Goal: Task Accomplishment & Management: Manage account settings

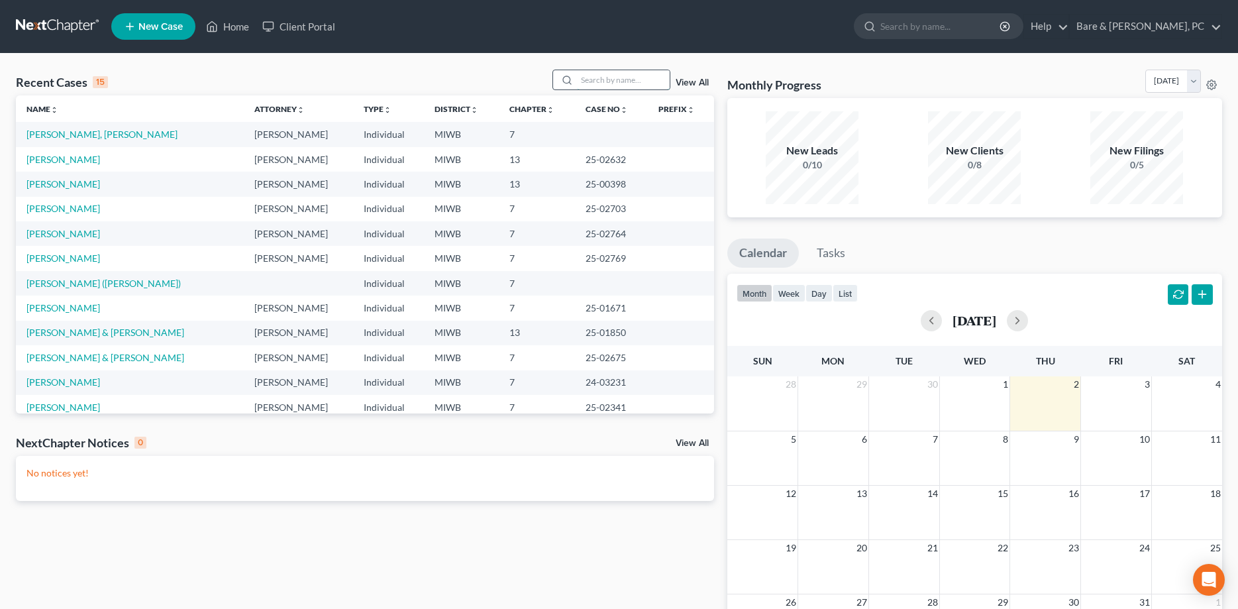
click at [586, 82] on input "search" at bounding box center [623, 79] width 93 height 19
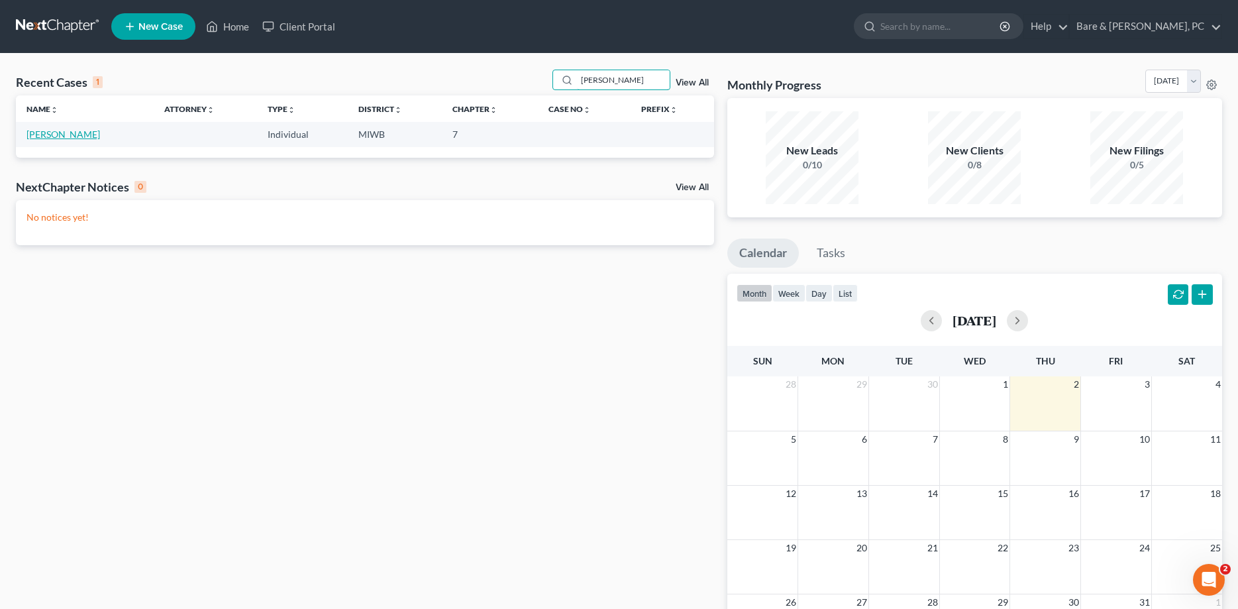
type input "[PERSON_NAME]"
click at [42, 137] on link "[PERSON_NAME]" at bounding box center [63, 134] width 74 height 11
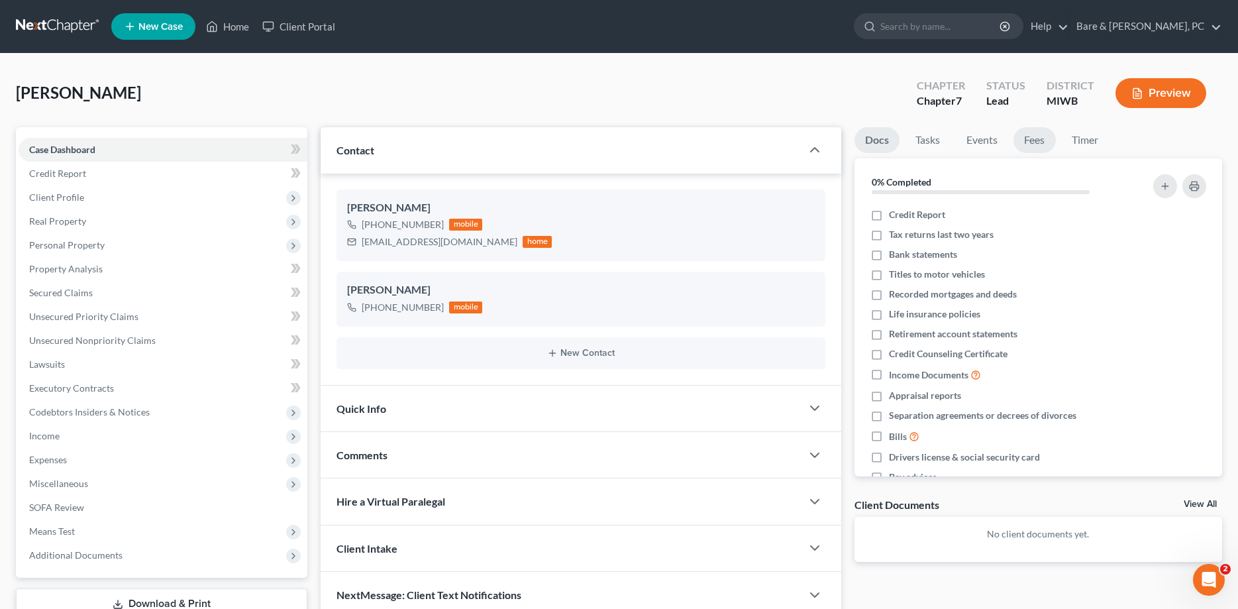
click at [1035, 138] on link "Fees" at bounding box center [1035, 140] width 42 height 26
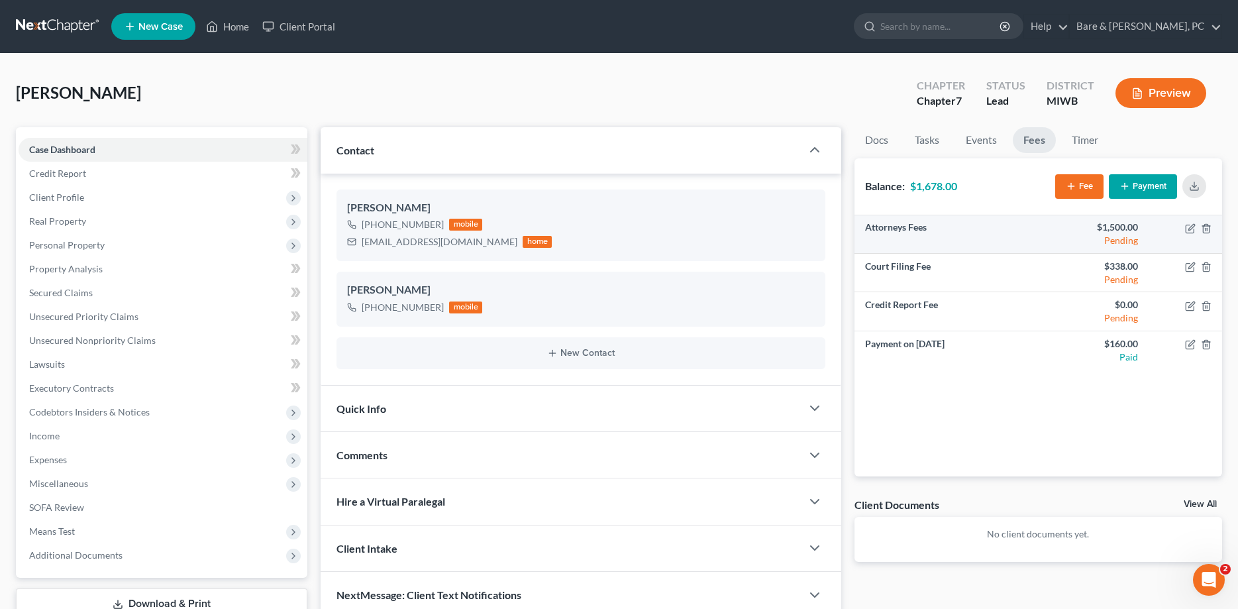
click at [1130, 230] on div "$1,500.00" at bounding box center [1093, 227] width 89 height 13
click at [1206, 229] on icon "button" at bounding box center [1206, 228] width 11 height 11
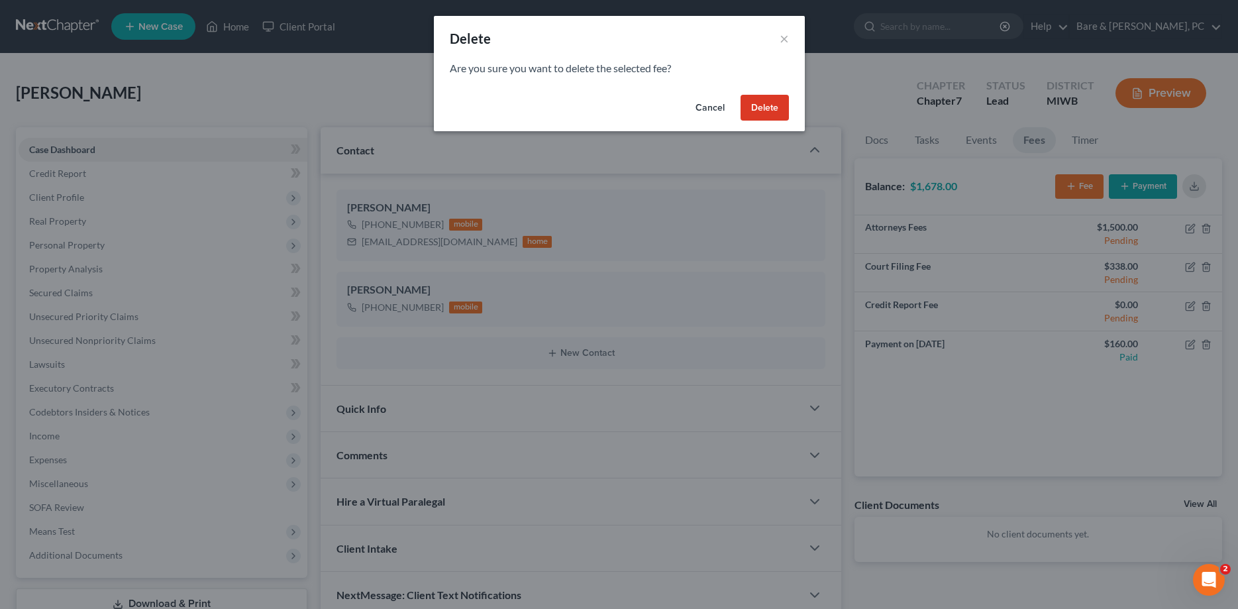
click at [762, 108] on button "Delete" at bounding box center [765, 108] width 48 height 26
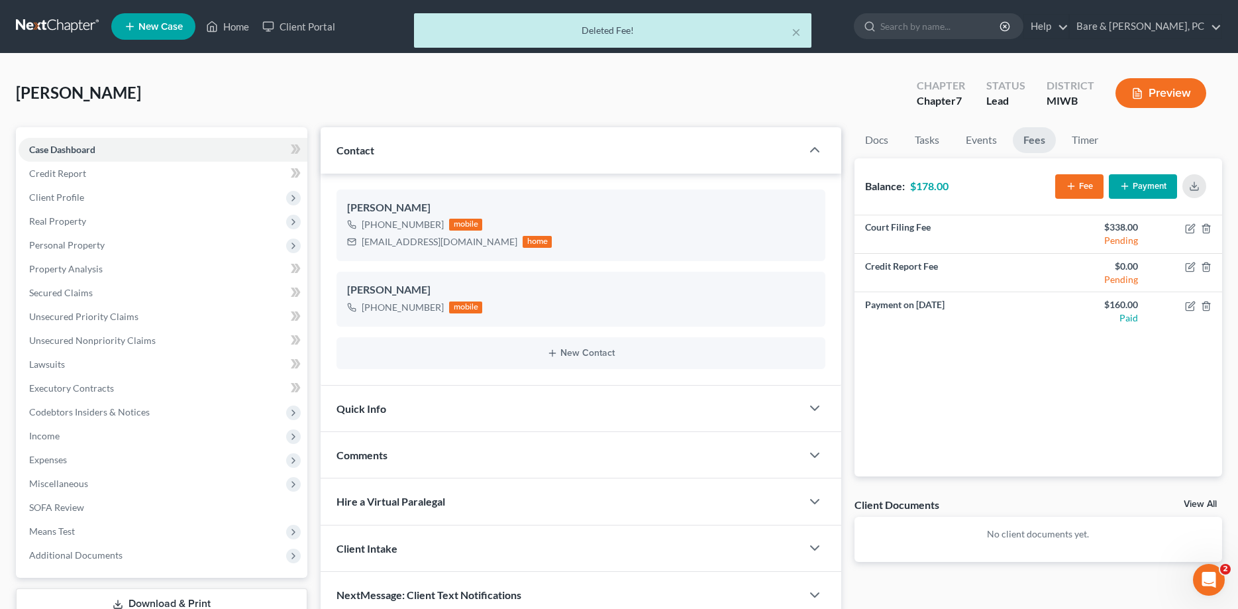
click at [1086, 182] on button "Fee" at bounding box center [1079, 186] width 48 height 25
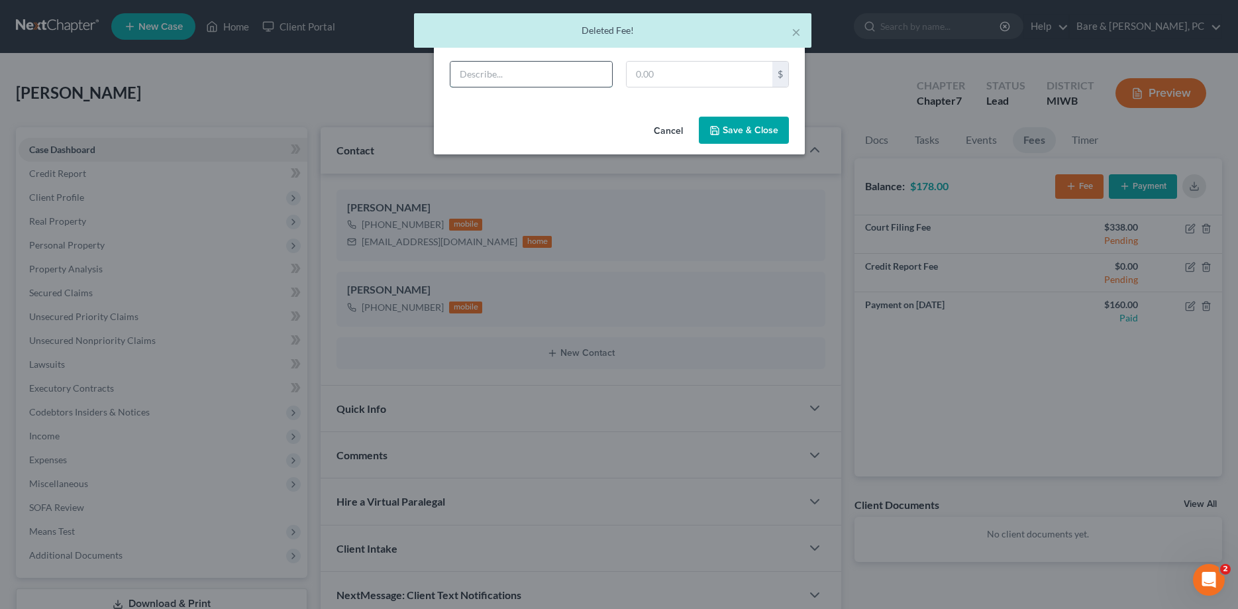
click at [473, 76] on input "text" at bounding box center [531, 74] width 162 height 25
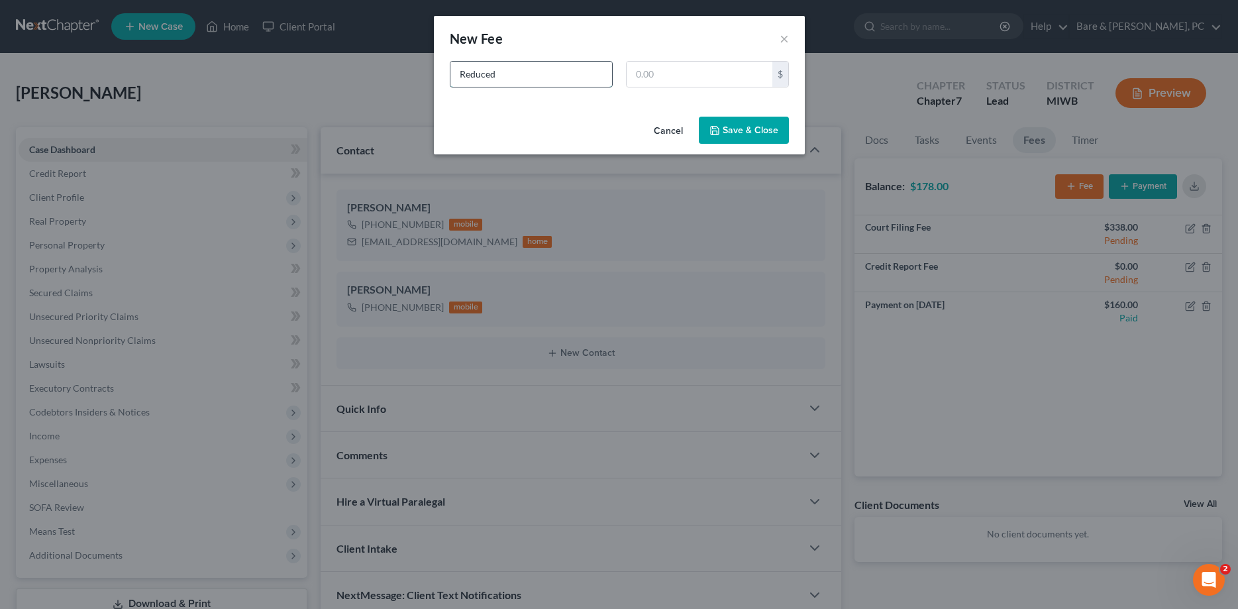
click at [458, 72] on input "Reduced" at bounding box center [531, 74] width 162 height 25
drag, startPoint x: 572, startPoint y: 72, endPoint x: 589, endPoint y: 70, distance: 17.3
click at [573, 74] on input "Atty Fees Reduced" at bounding box center [531, 74] width 162 height 25
type input "Atty Fees Reduced from 1500.00"
click at [680, 75] on input "text" at bounding box center [700, 74] width 146 height 25
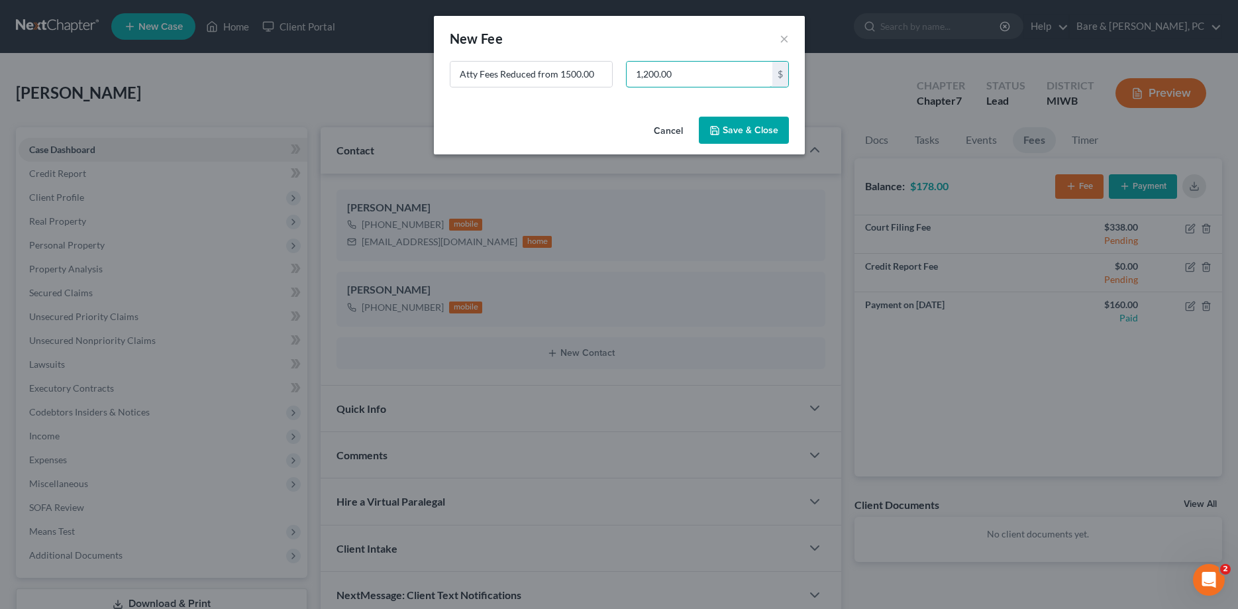
type input "1,200.00"
drag, startPoint x: 762, startPoint y: 132, endPoint x: 829, endPoint y: 181, distance: 82.6
click at [761, 132] on button "Save & Close" at bounding box center [744, 131] width 90 height 28
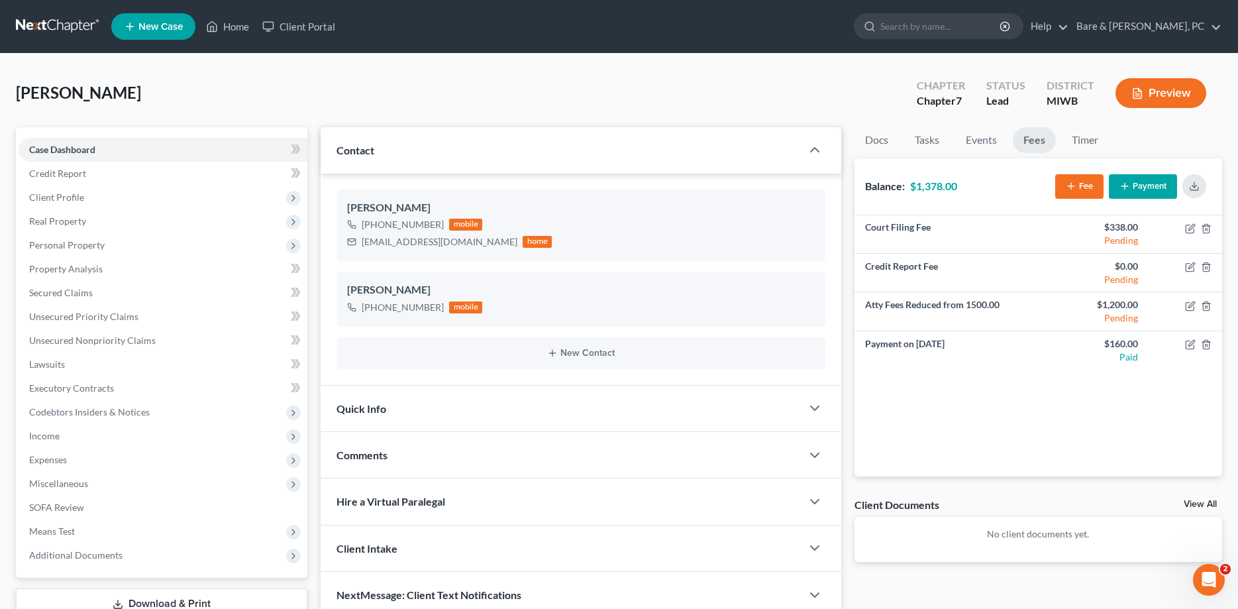
click at [1080, 178] on button "Fee" at bounding box center [1079, 186] width 48 height 25
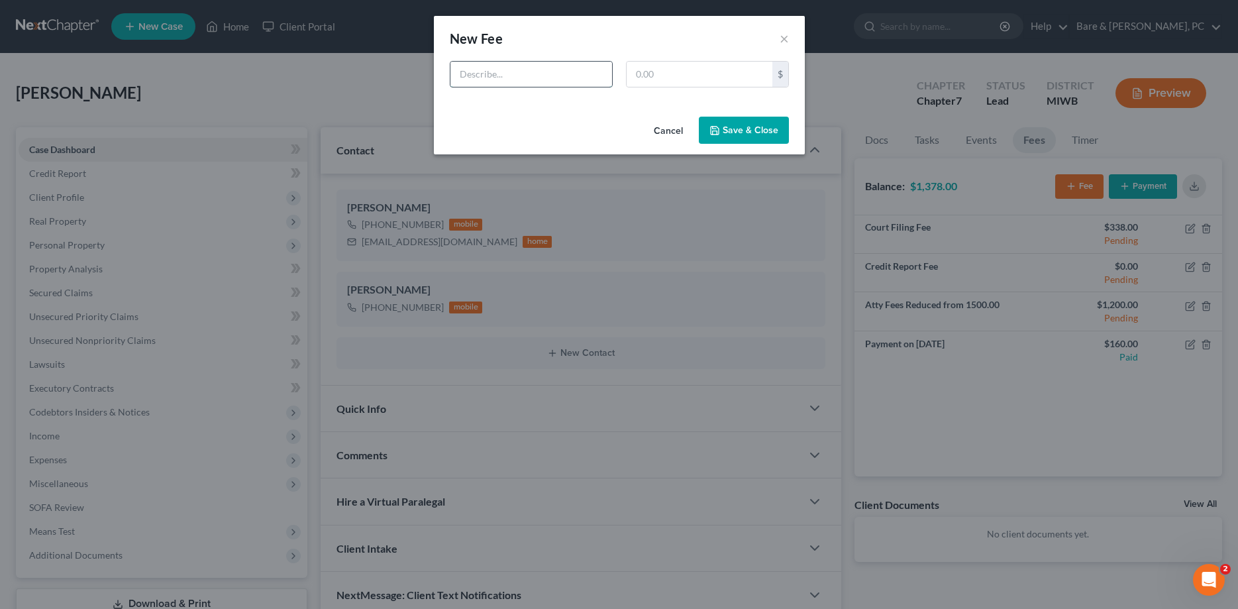
click at [527, 79] on input "text" at bounding box center [531, 74] width 162 height 25
drag, startPoint x: 450, startPoint y: 72, endPoint x: 415, endPoint y: 76, distance: 34.8
click at [450, 76] on input "Paid" at bounding box center [531, 74] width 162 height 25
type input "Payment [DATE]"
click at [670, 76] on input "text" at bounding box center [700, 74] width 146 height 25
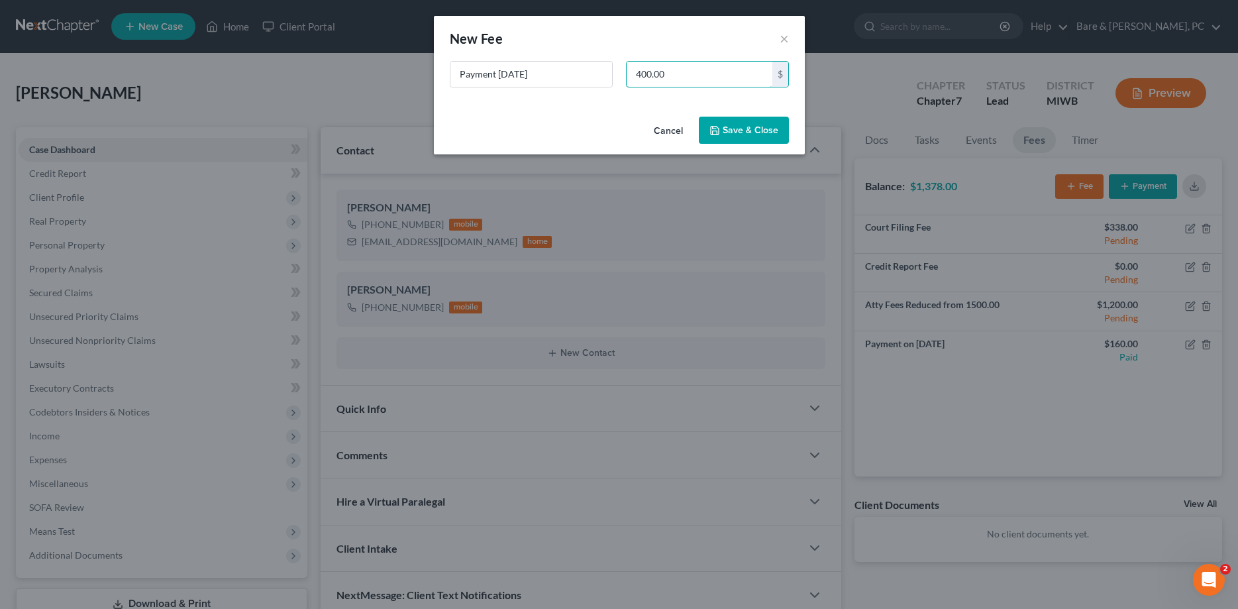
type input "400.00"
drag, startPoint x: 754, startPoint y: 125, endPoint x: 761, endPoint y: 125, distance: 7.3
click at [758, 125] on button "Save & Close" at bounding box center [744, 131] width 90 height 28
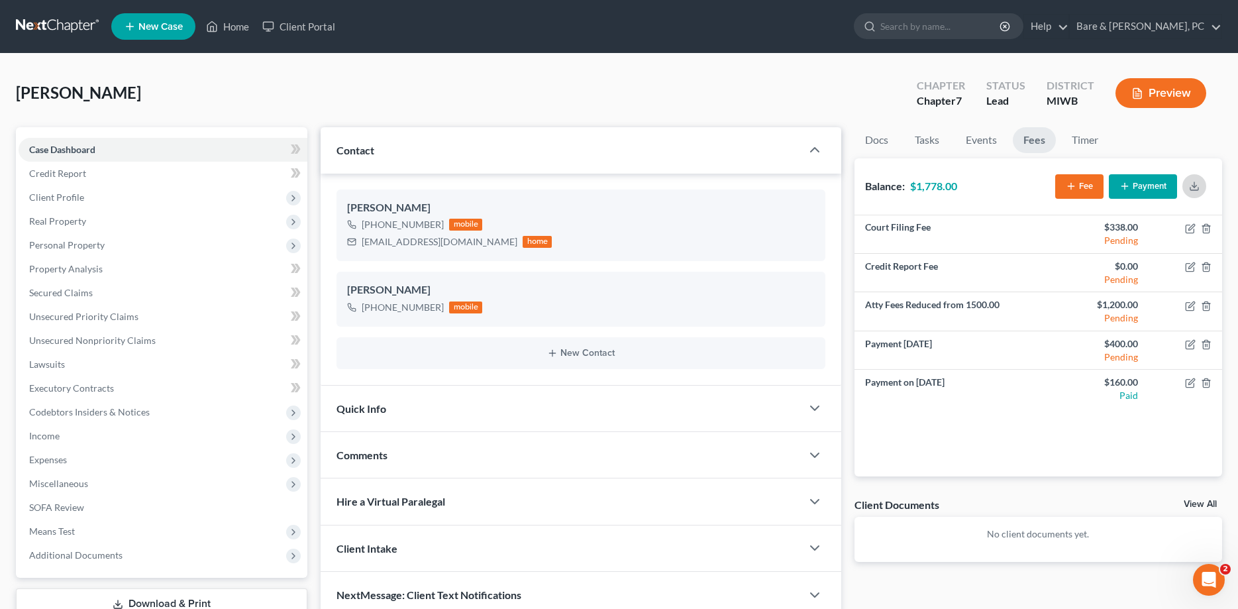
click at [1189, 184] on icon "button" at bounding box center [1194, 186] width 11 height 11
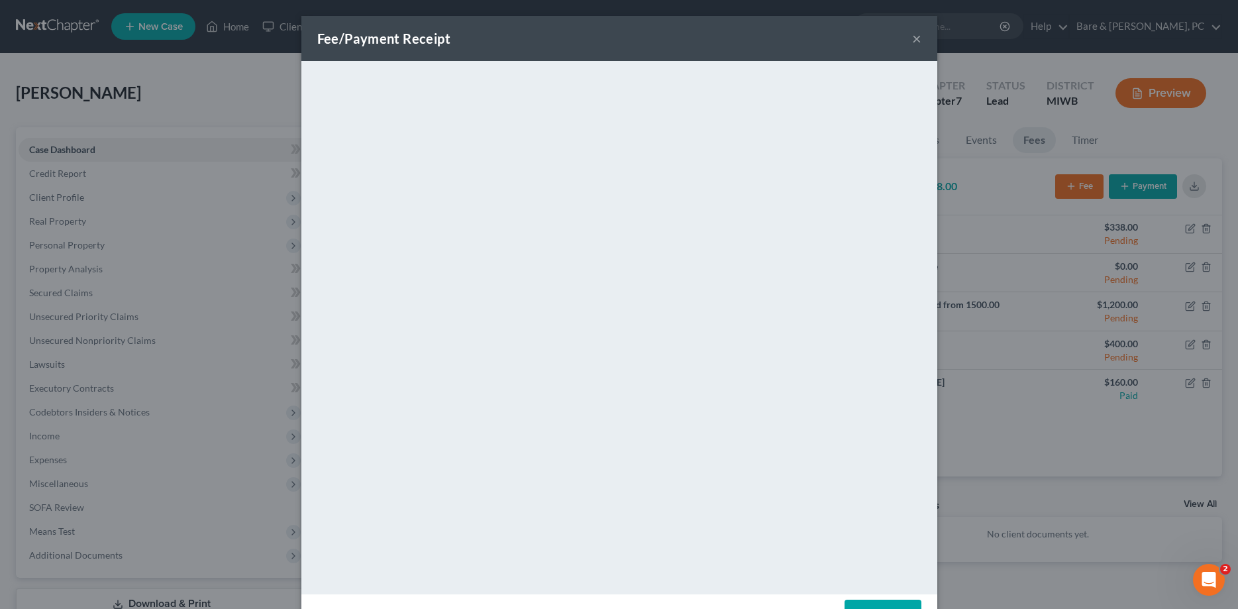
click at [916, 42] on button "×" at bounding box center [916, 38] width 9 height 16
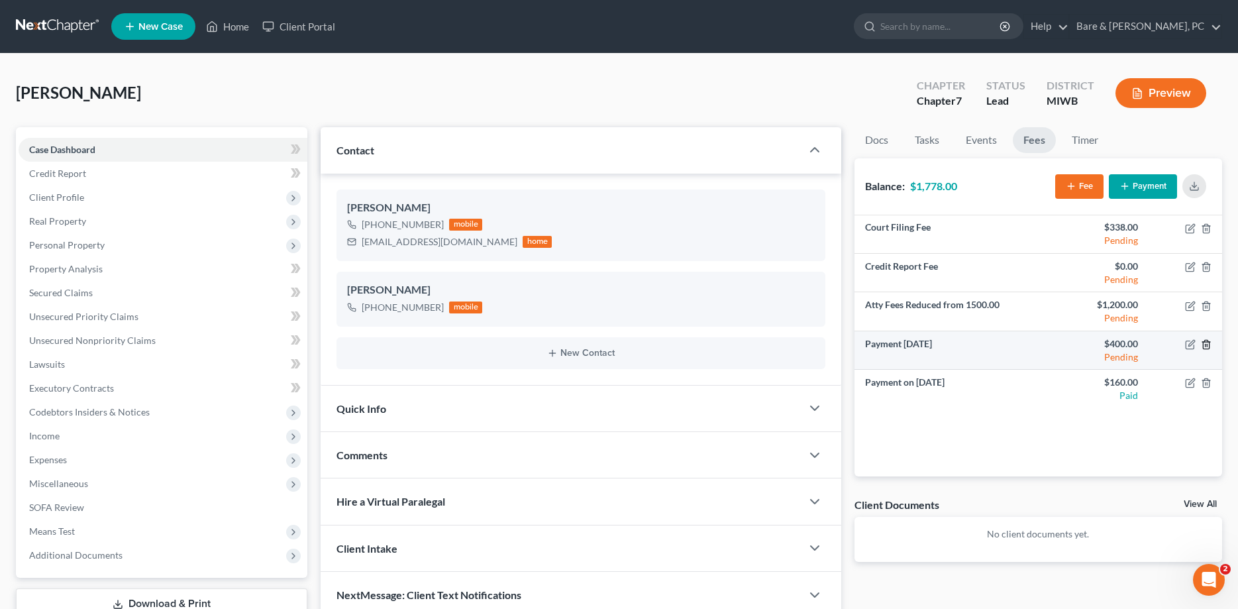
click at [1205, 343] on icon "button" at bounding box center [1206, 344] width 11 height 11
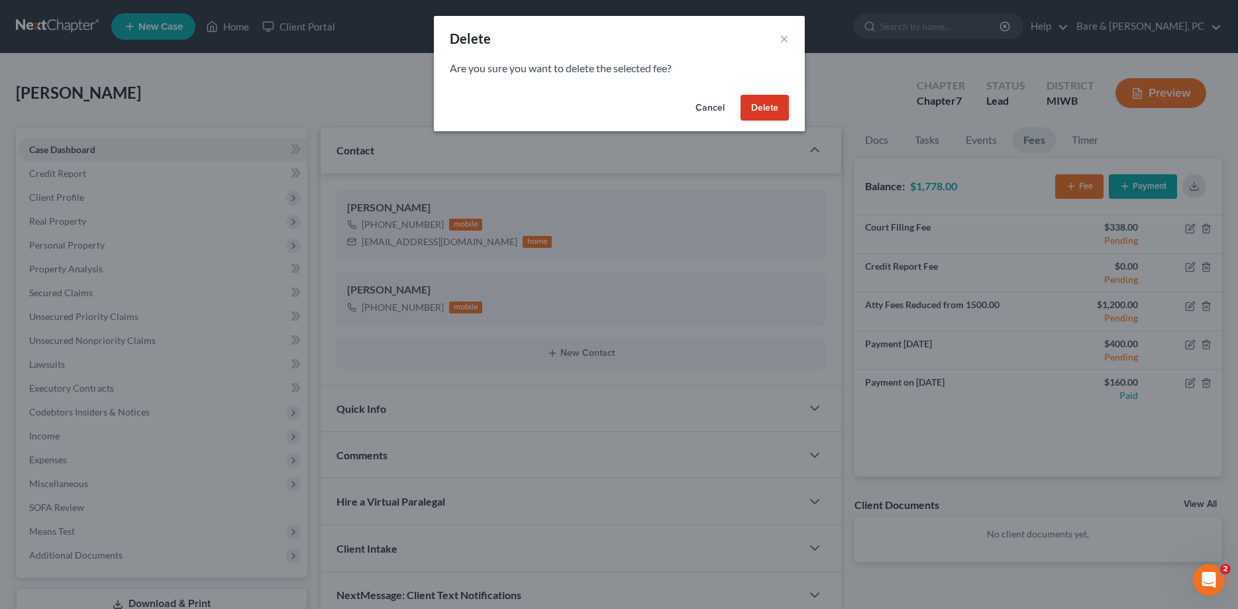
click at [765, 108] on button "Delete" at bounding box center [765, 108] width 48 height 26
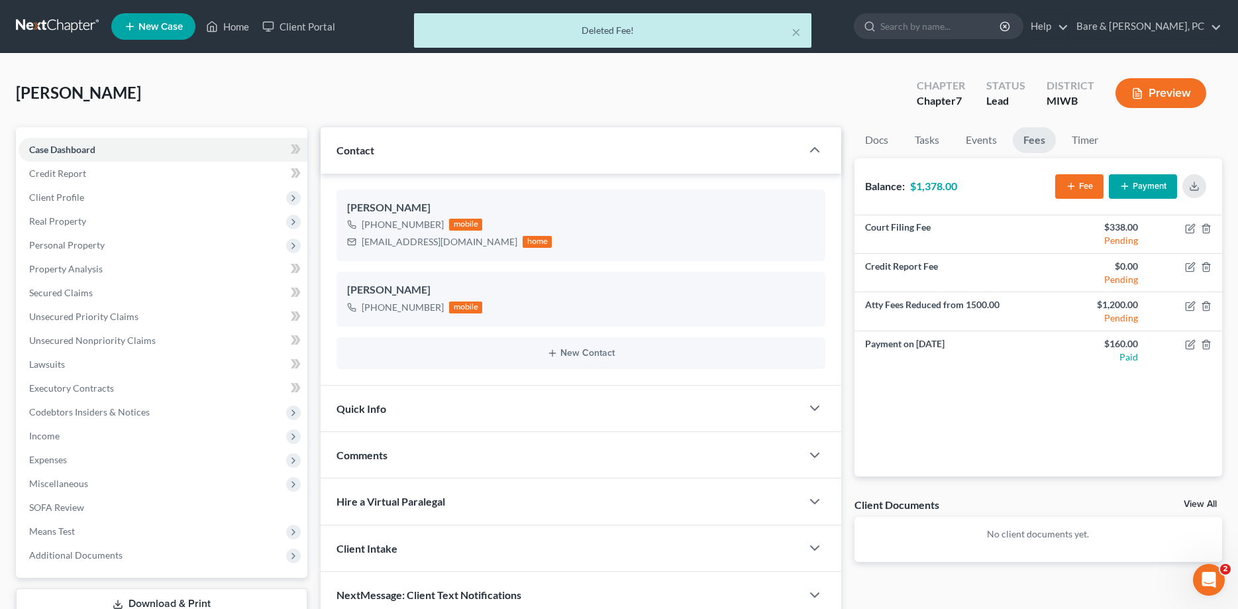
click at [1084, 180] on button "Fee" at bounding box center [1079, 186] width 48 height 25
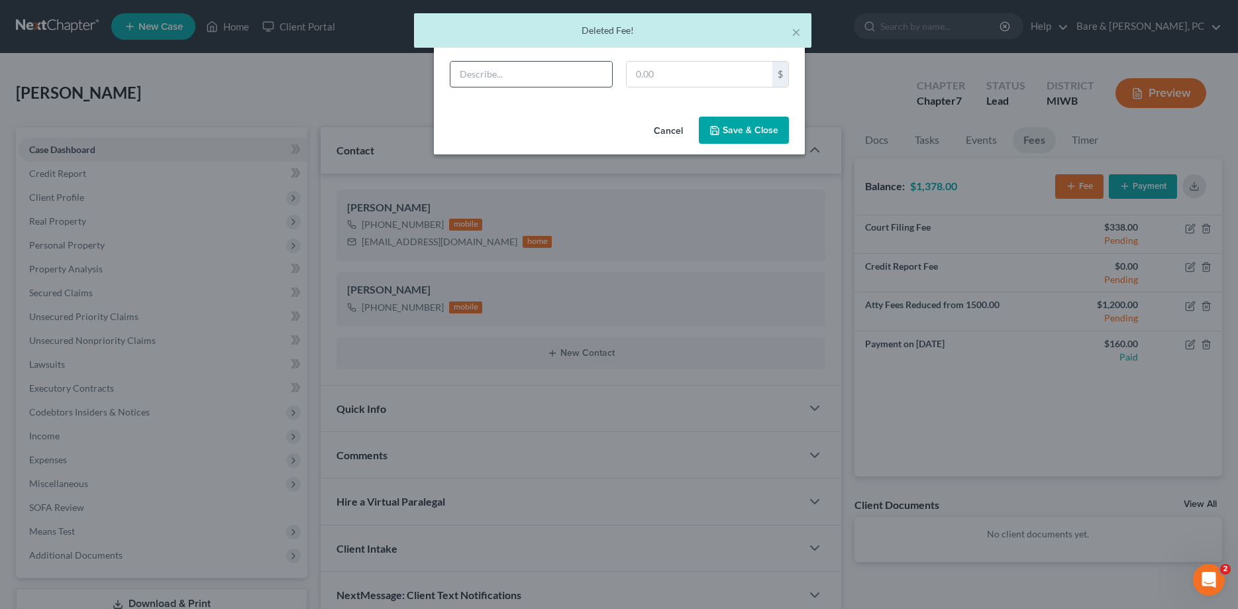
click at [486, 76] on input "text" at bounding box center [531, 74] width 162 height 25
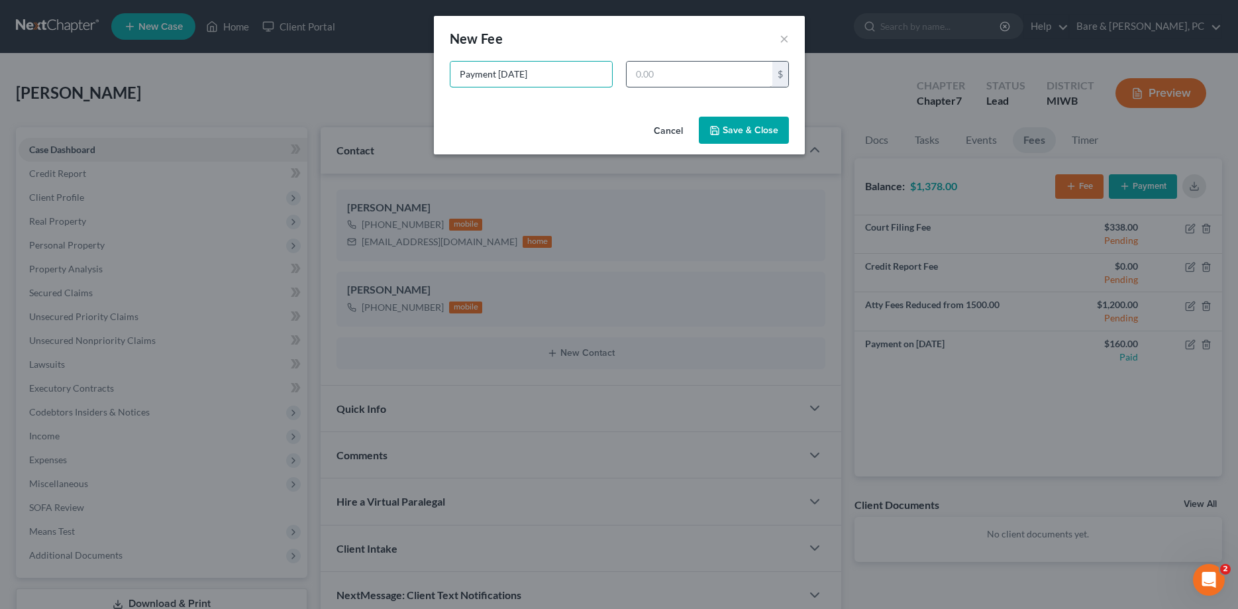
type input "Payment [DATE]"
click at [674, 76] on input "text" at bounding box center [700, 74] width 146 height 25
drag, startPoint x: 694, startPoint y: 72, endPoint x: 545, endPoint y: 63, distance: 149.3
click at [627, 63] on input "0,400.00" at bounding box center [700, 74] width 146 height 25
drag, startPoint x: 693, startPoint y: 76, endPoint x: 473, endPoint y: 78, distance: 219.9
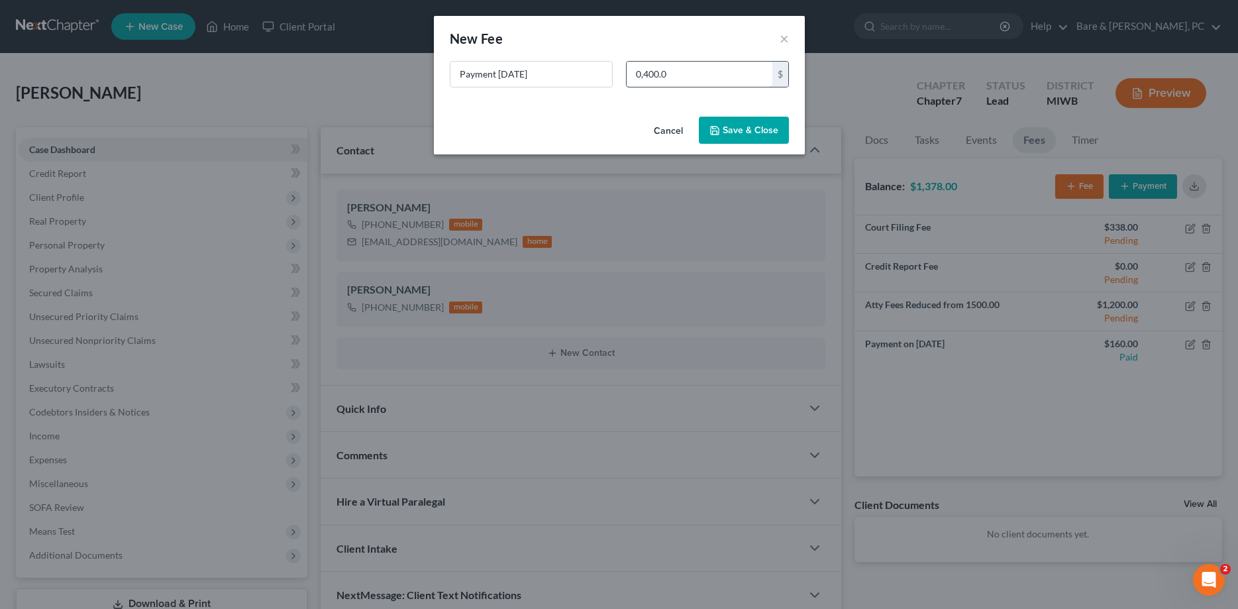
click at [627, 78] on input "0,400.0" at bounding box center [700, 74] width 146 height 25
type input "400.00"
drag, startPoint x: 743, startPoint y: 129, endPoint x: 677, endPoint y: 202, distance: 98.5
click at [744, 129] on button "Save & Close" at bounding box center [744, 131] width 90 height 28
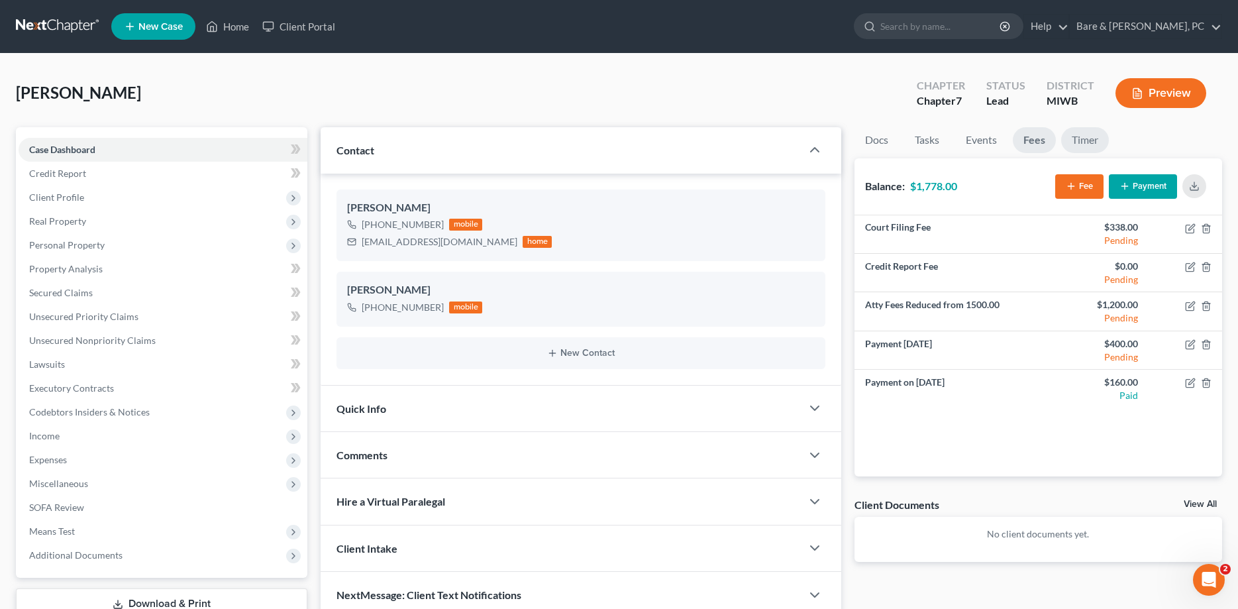
click at [1087, 133] on link "Timer" at bounding box center [1085, 140] width 48 height 26
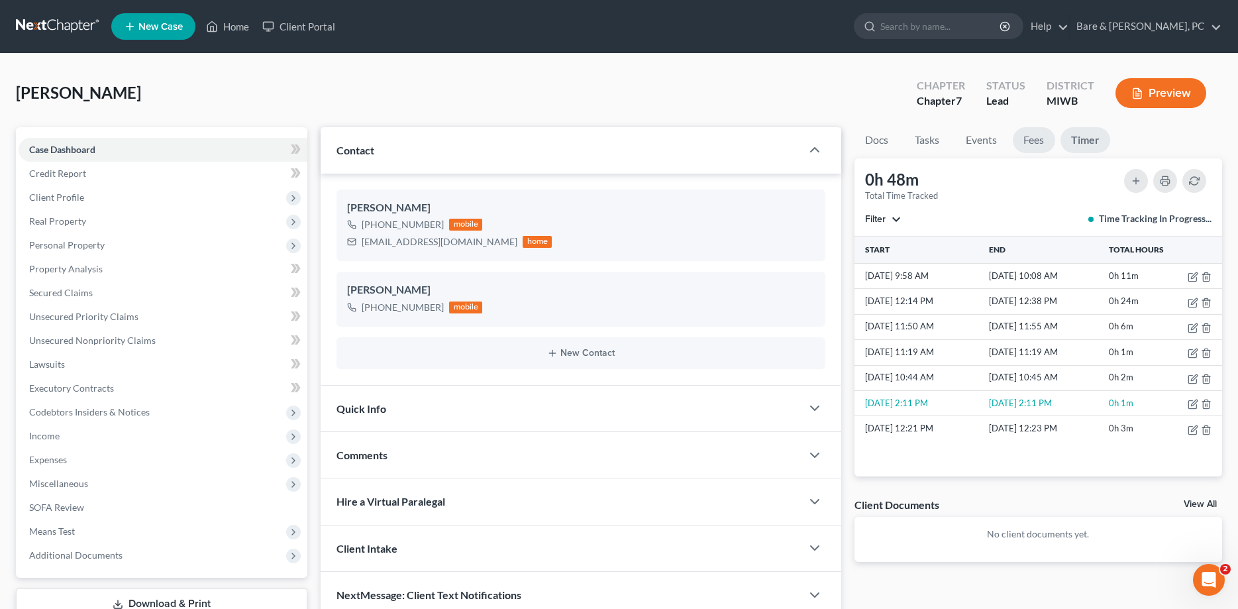
click at [1031, 141] on link "Fees" at bounding box center [1034, 140] width 42 height 26
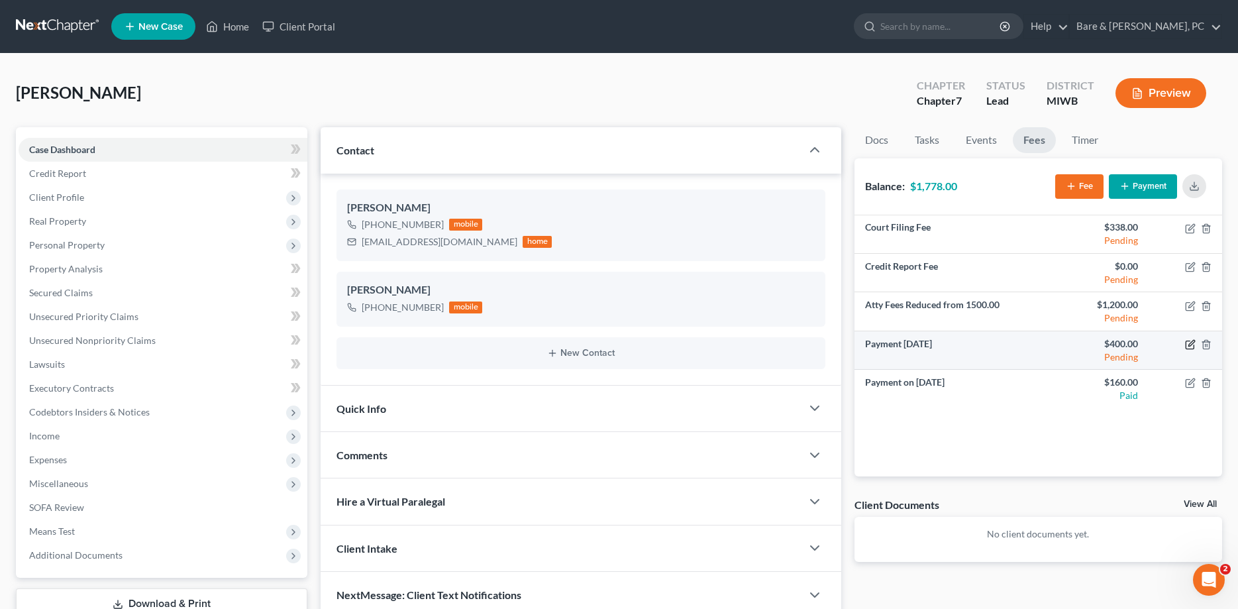
click at [1188, 347] on icon "button" at bounding box center [1190, 344] width 11 height 11
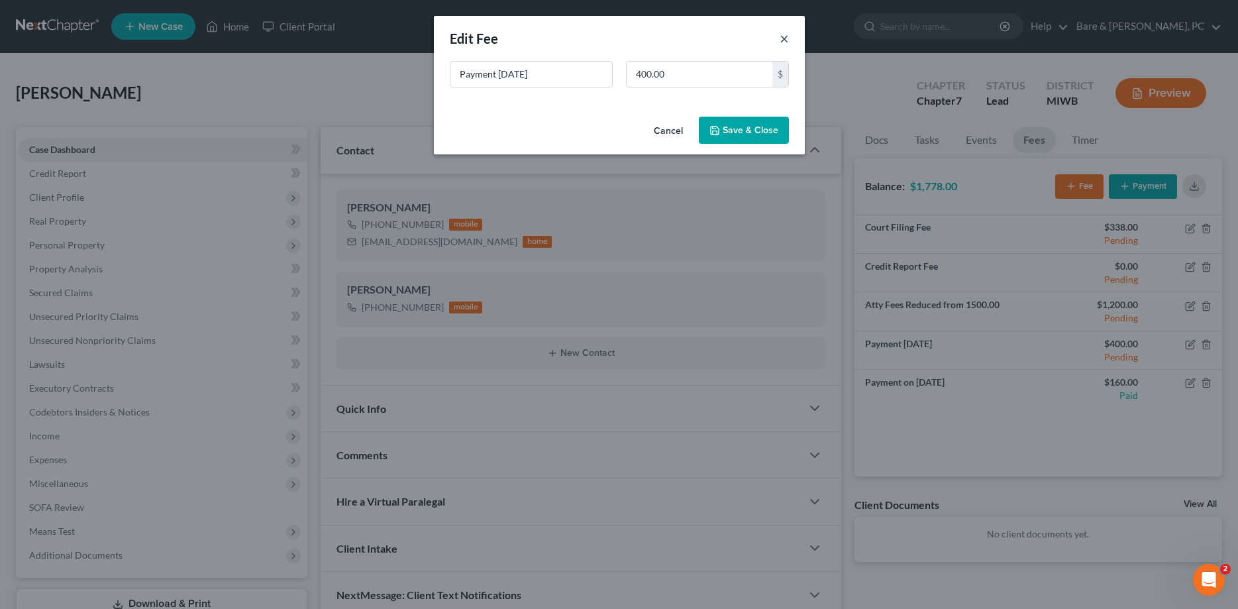
click at [786, 39] on button "×" at bounding box center [784, 38] width 9 height 16
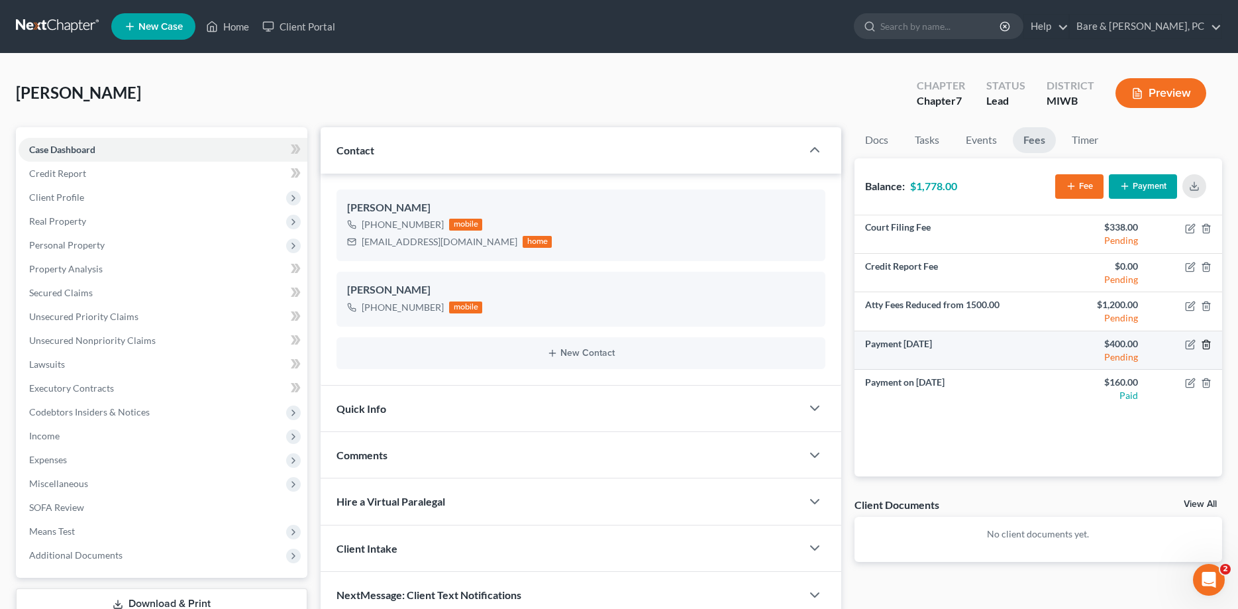
click at [1208, 343] on icon "button" at bounding box center [1206, 344] width 11 height 11
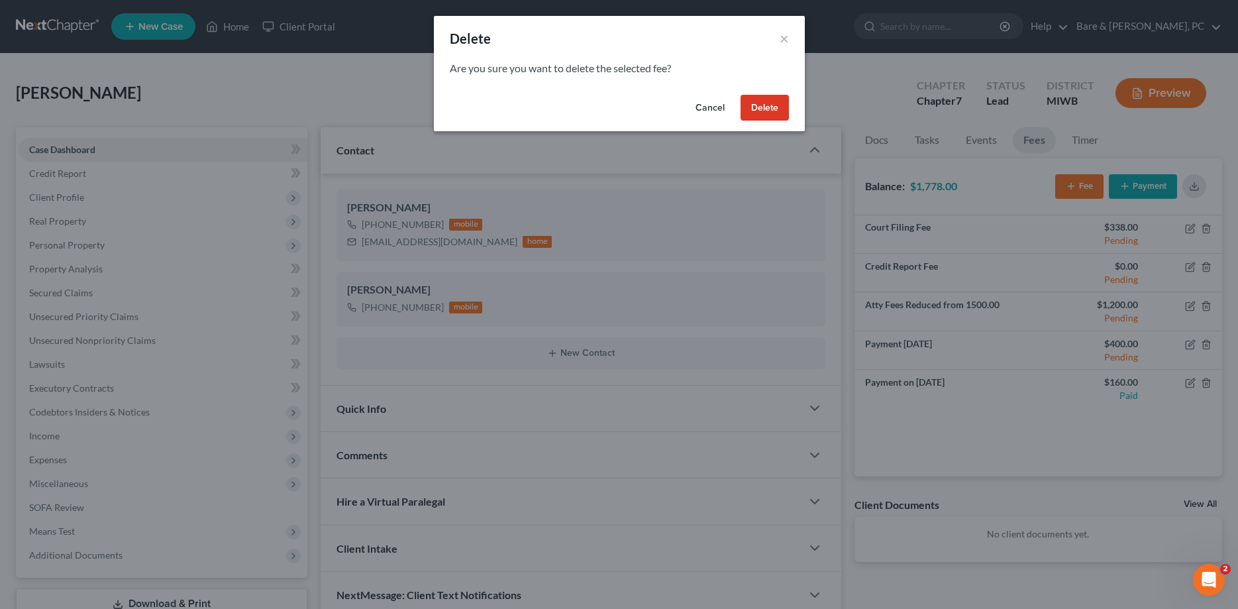
click at [778, 106] on button "Delete" at bounding box center [765, 108] width 48 height 26
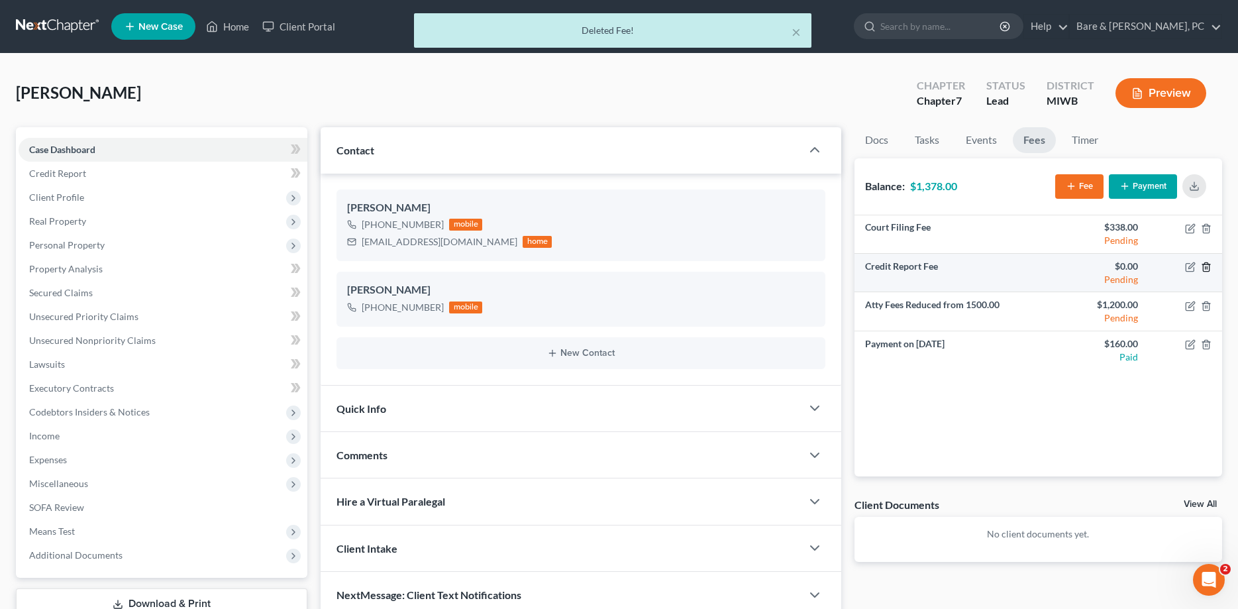
click at [1208, 264] on icon "button" at bounding box center [1206, 267] width 6 height 9
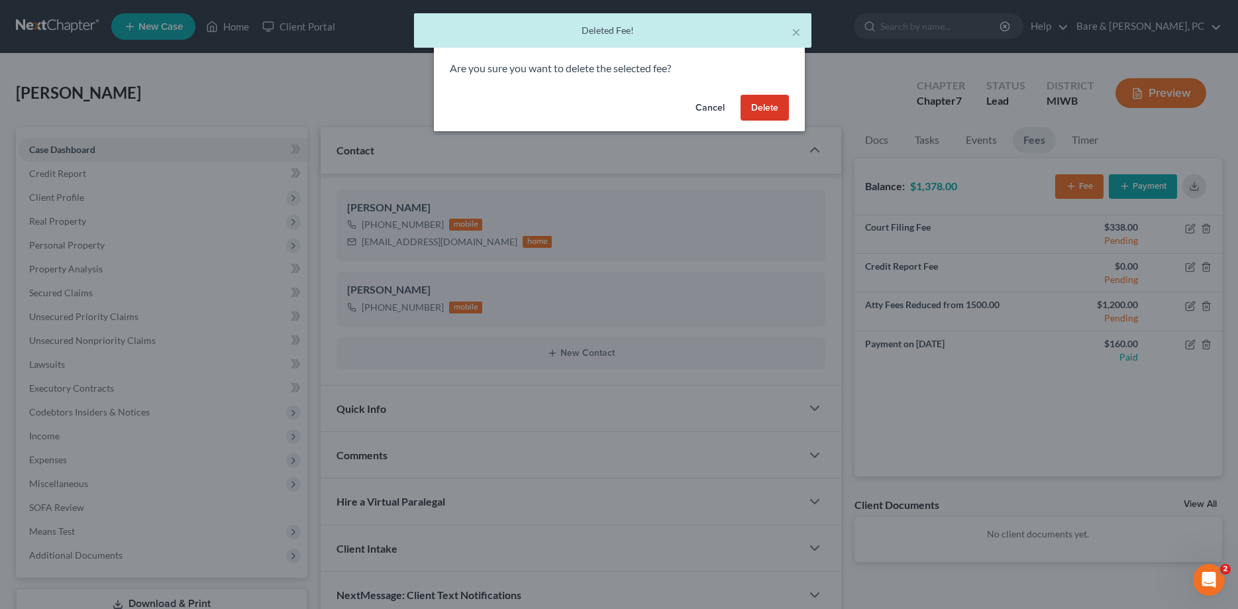
click at [778, 103] on button "Delete" at bounding box center [765, 108] width 48 height 26
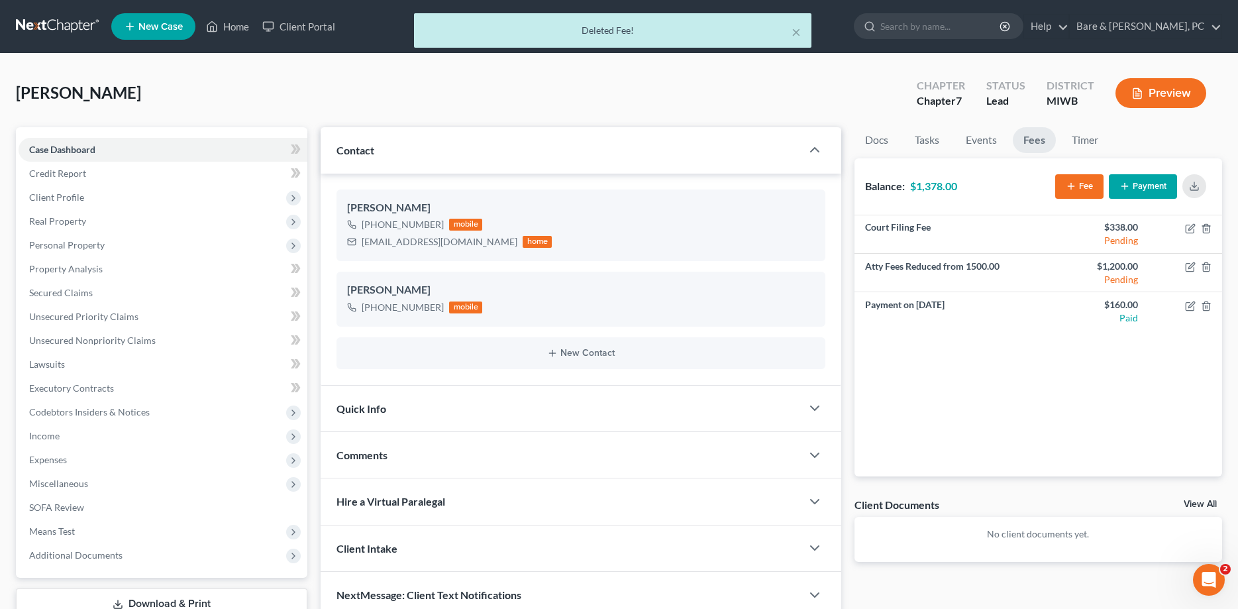
click at [1147, 182] on button "Payment" at bounding box center [1143, 186] width 68 height 25
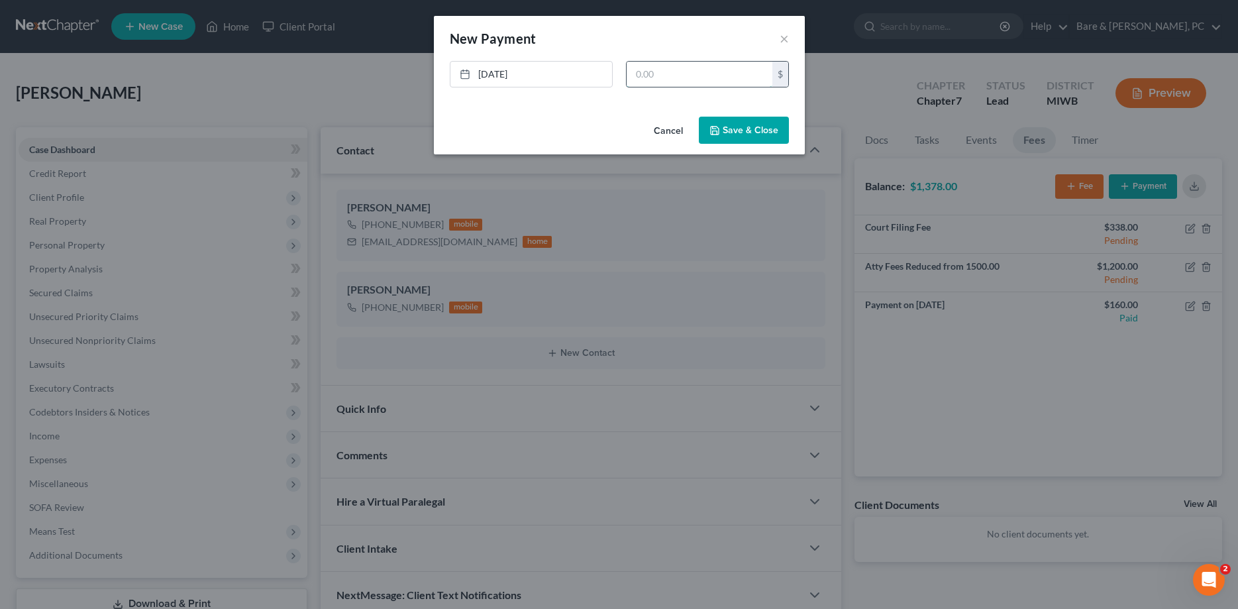
click at [709, 68] on input "text" at bounding box center [700, 74] width 146 height 25
type input "400.00"
click at [735, 126] on button "Save & Close" at bounding box center [744, 131] width 90 height 28
